Goal: Navigation & Orientation: Find specific page/section

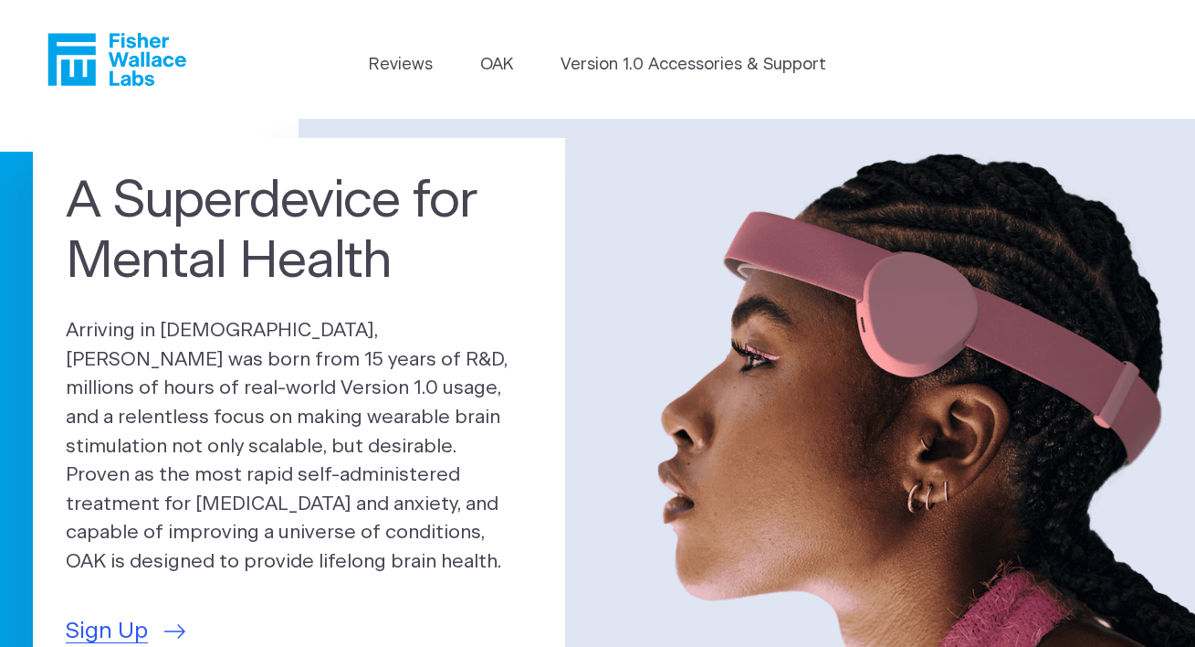
drag, startPoint x: 108, startPoint y: 32, endPoint x: 173, endPoint y: 78, distance: 79.3
click at [173, 78] on header "Reviews OAK Version 1.0 Accessories & Support" at bounding box center [597, 59] width 1195 height 119
click at [508, 70] on link "OAK" at bounding box center [496, 65] width 33 height 25
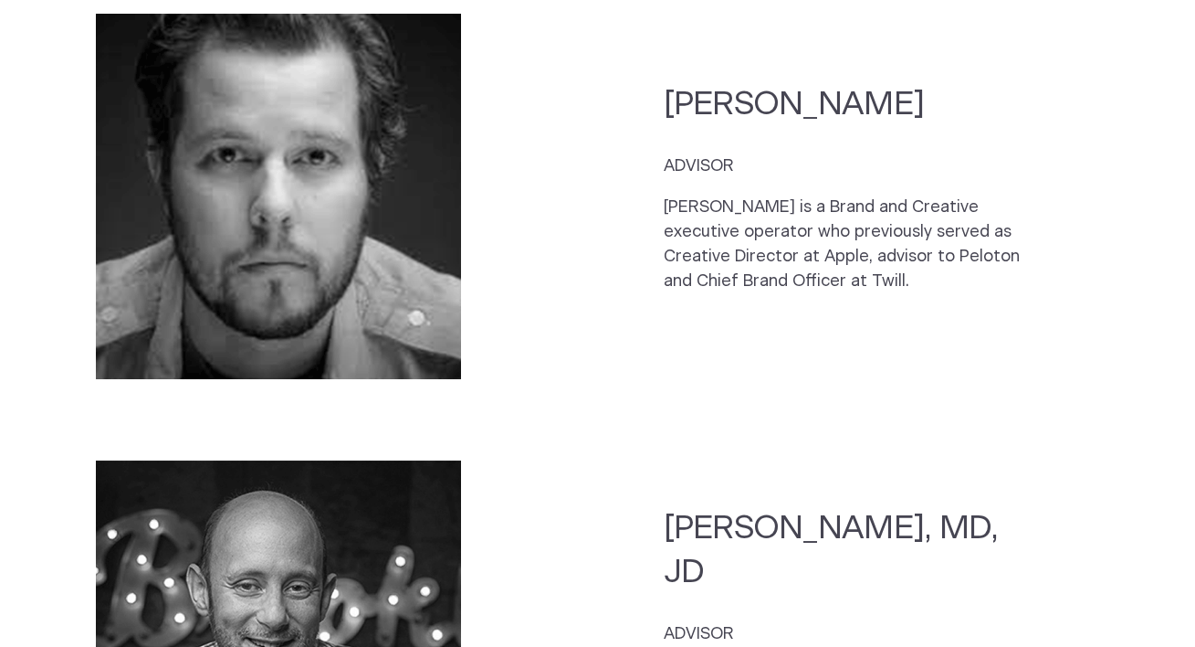
scroll to position [4389, 0]
